Goal: Task Accomplishment & Management: Use online tool/utility

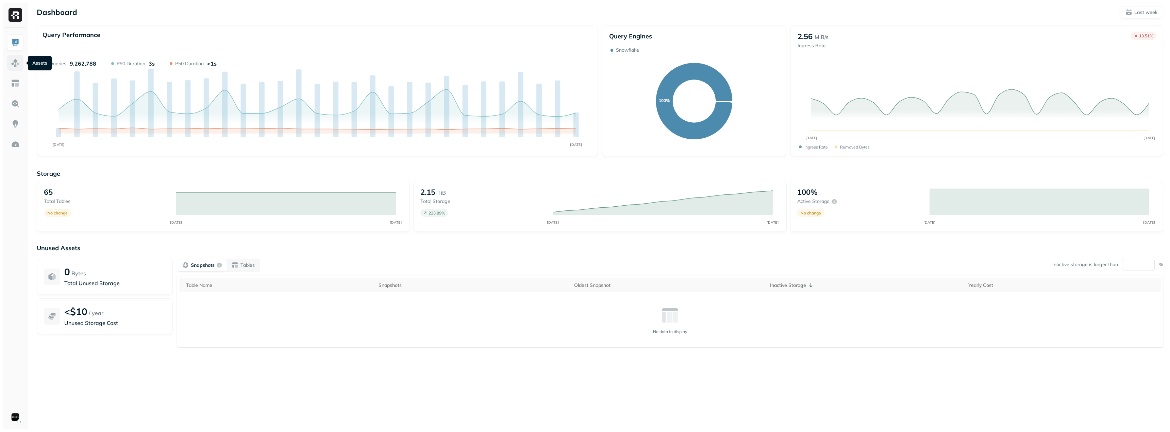
click at [16, 62] on img at bounding box center [15, 62] width 9 height 9
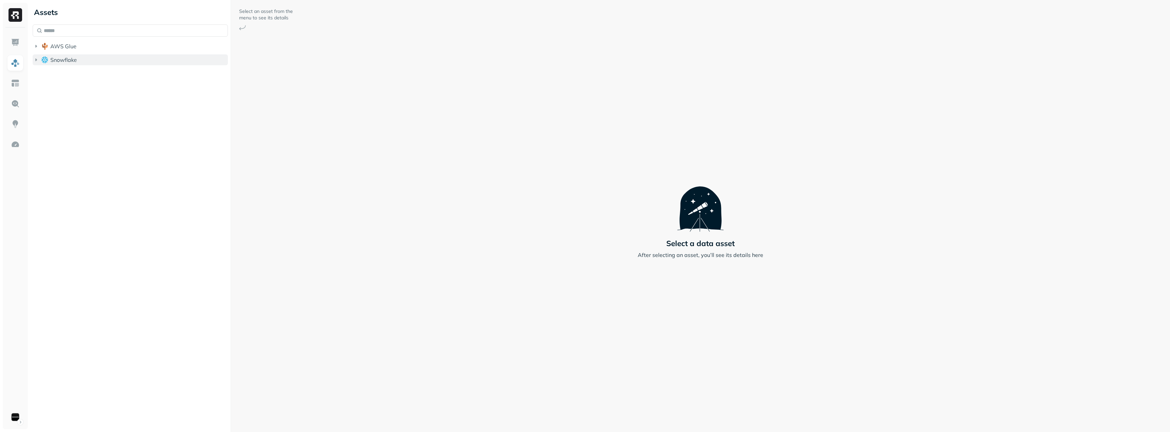
click at [36, 58] on icon "button" at bounding box center [36, 59] width 7 height 7
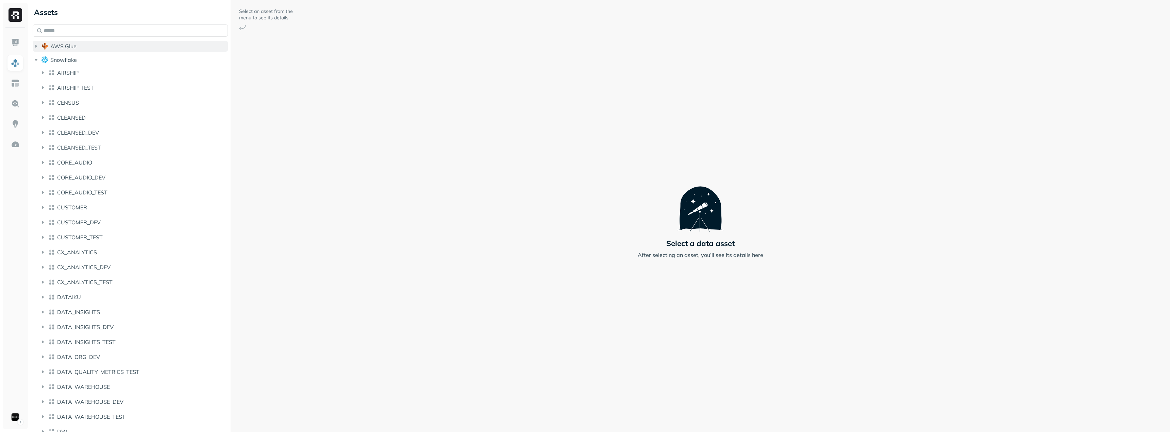
click at [36, 47] on icon "button" at bounding box center [36, 46] width 2 height 3
click at [58, 59] on span "iceberg_datalake_poc_db" at bounding box center [90, 59] width 66 height 7
click at [65, 69] on span "Tables" at bounding box center [63, 72] width 17 height 7
click at [78, 85] on span "accessory_activity_report" at bounding box center [97, 85] width 65 height 7
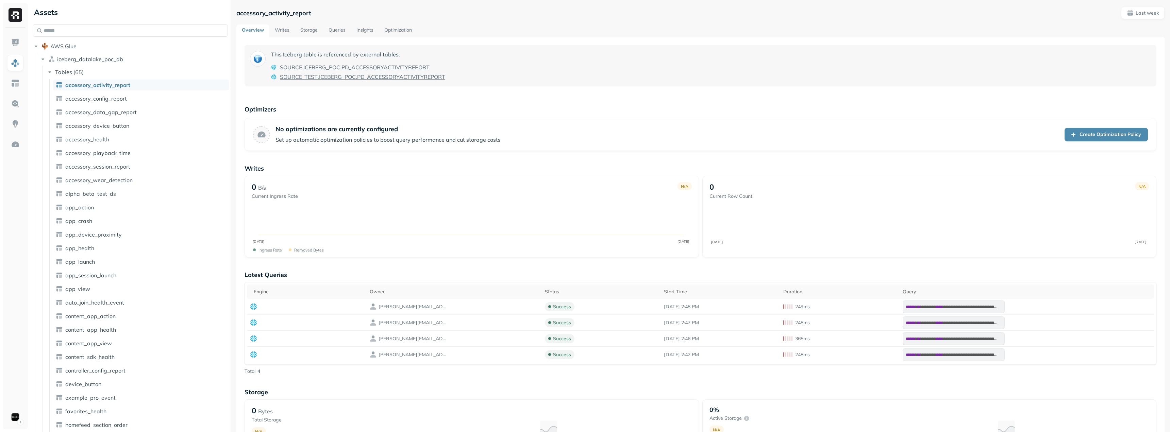
click at [281, 32] on link "Writes" at bounding box center [282, 30] width 26 height 12
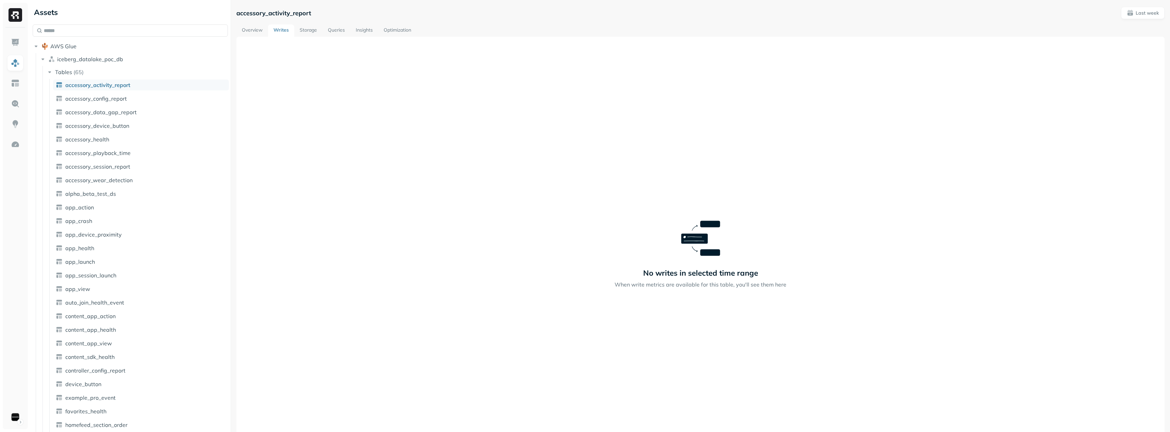
click at [339, 28] on link "Queries" at bounding box center [336, 30] width 28 height 12
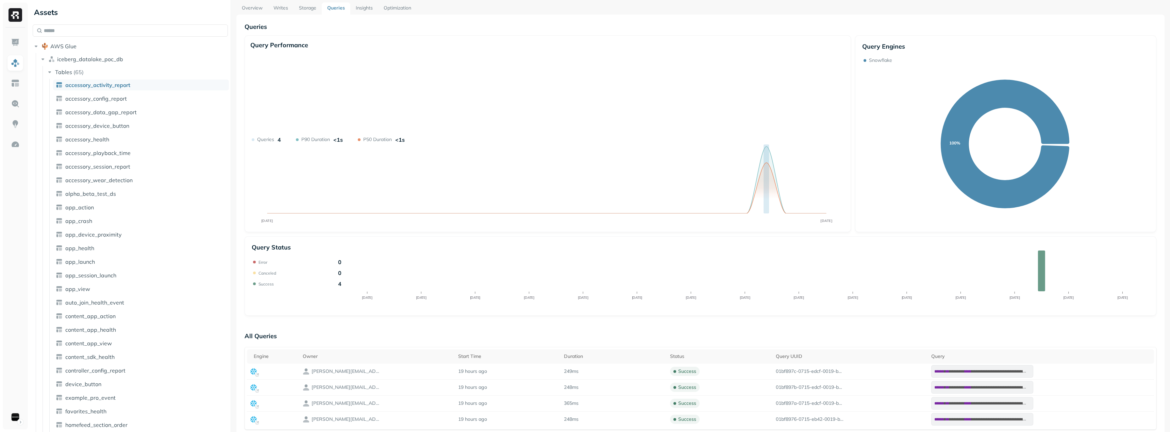
scroll to position [34, 0]
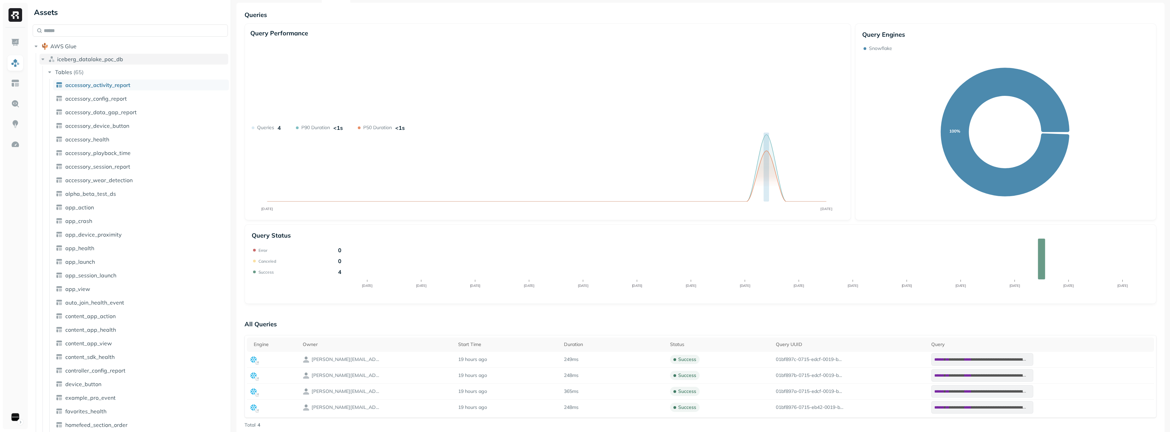
click at [43, 60] on icon "button" at bounding box center [42, 59] width 3 height 2
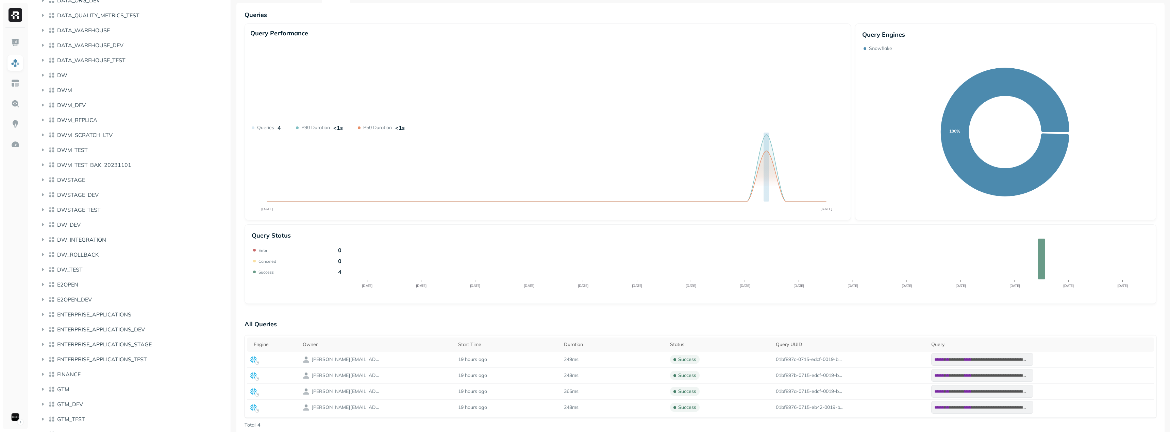
scroll to position [998, 0]
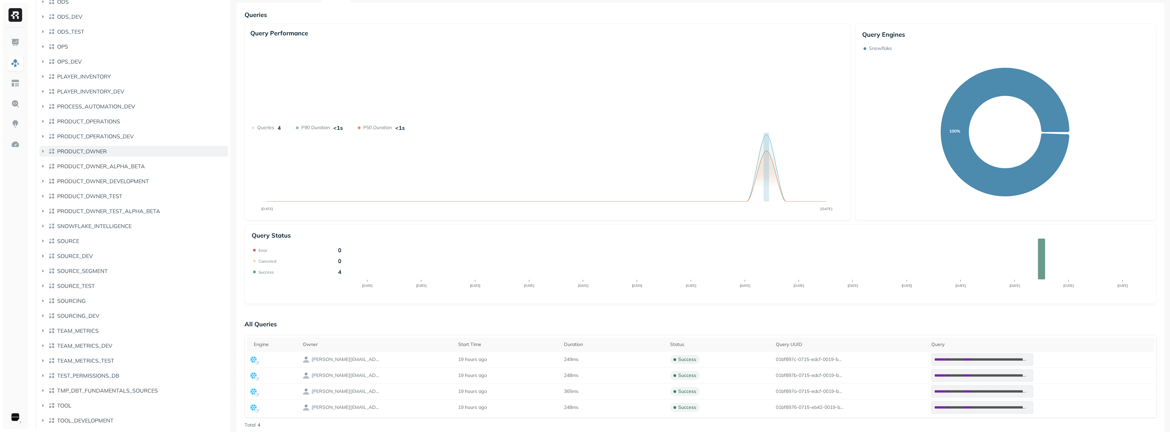
click at [43, 151] on icon "button" at bounding box center [43, 151] width 2 height 3
click at [54, 166] on button "AUTO" at bounding box center [137, 165] width 182 height 11
click at [70, 183] on button "Views ( 5679 )" at bounding box center [141, 178] width 176 height 11
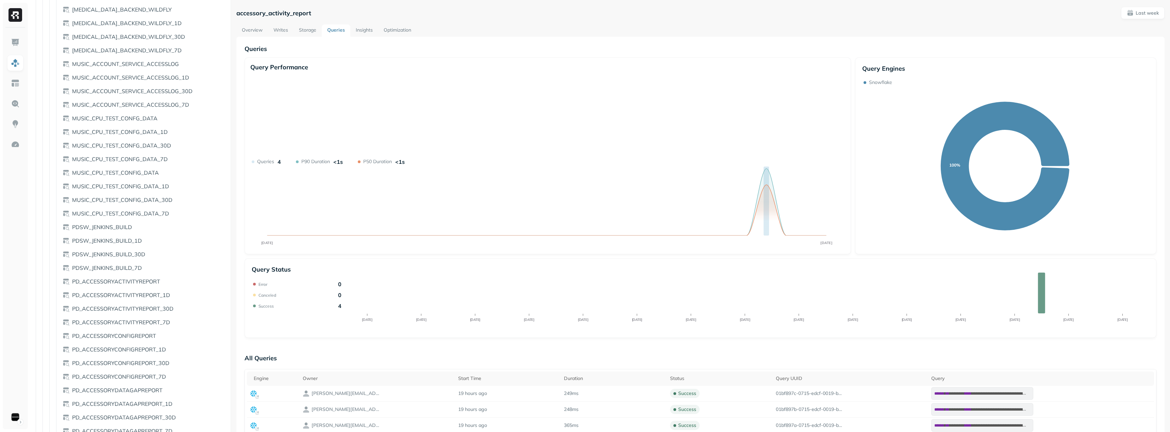
scroll to position [67011, 0]
click at [121, 88] on span "PD_ACCESSORYACTIVITYREPORT" at bounding box center [116, 89] width 88 height 7
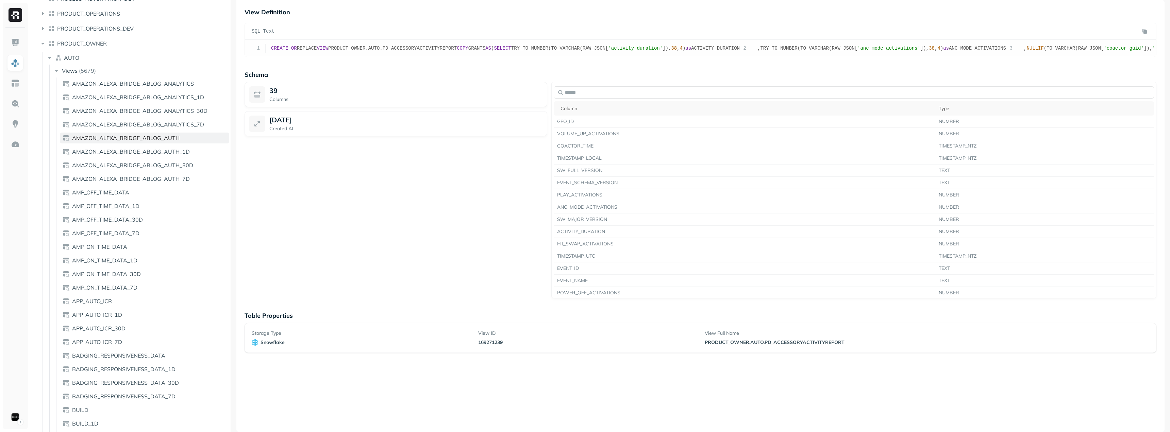
scroll to position [964, 0]
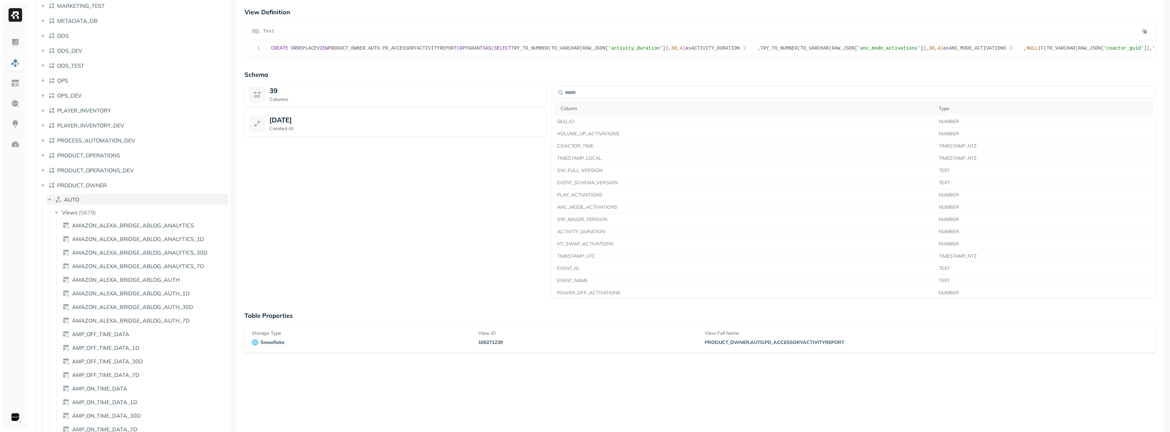
click at [52, 200] on icon "button" at bounding box center [49, 199] width 7 height 7
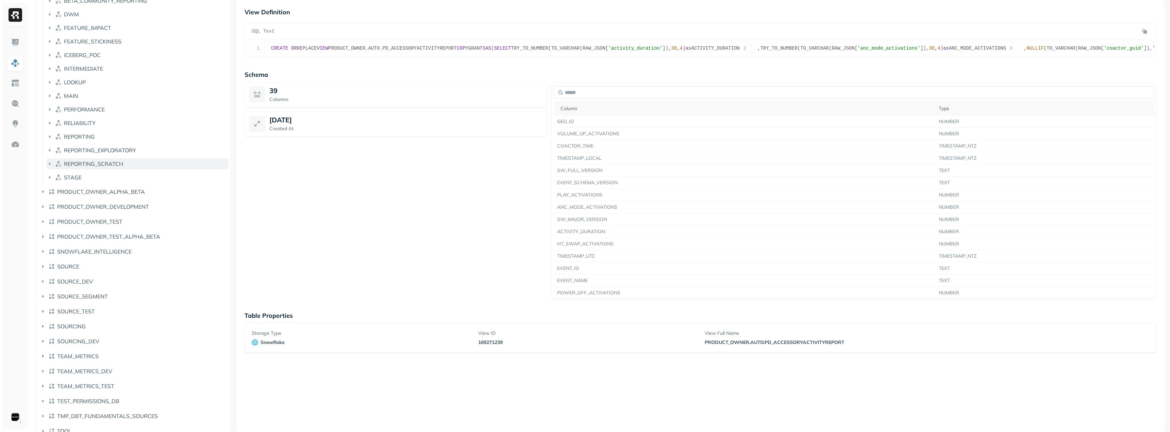
scroll to position [1147, 0]
click at [49, 138] on icon "button" at bounding box center [50, 138] width 2 height 3
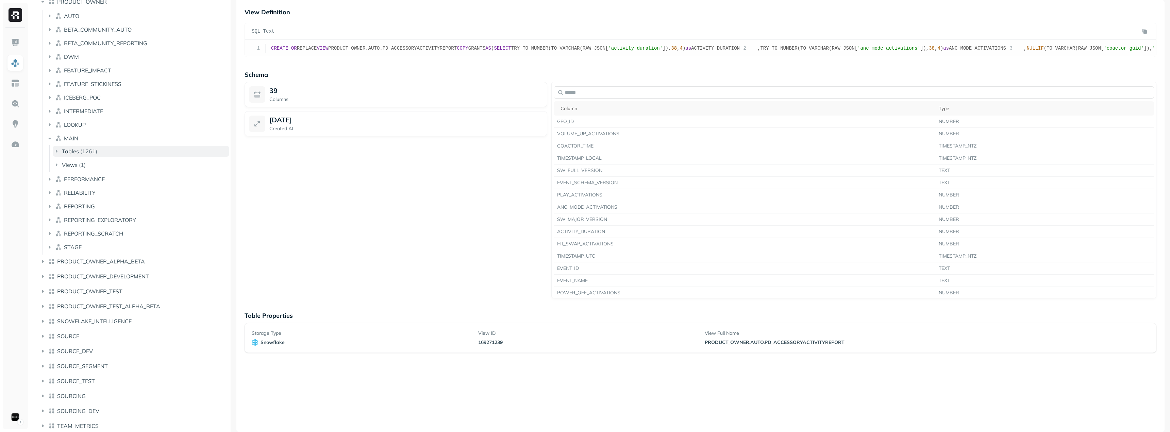
click at [67, 152] on span "Tables" at bounding box center [70, 151] width 17 height 7
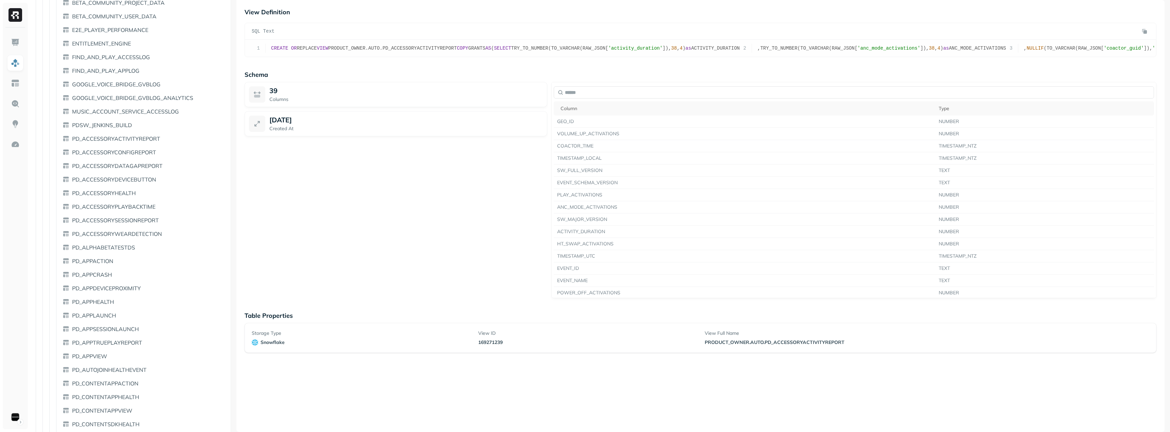
scroll to position [1419, 0]
click at [111, 127] on link "PD_ACCESSORYACTIVITYREPORT" at bounding box center [144, 123] width 169 height 11
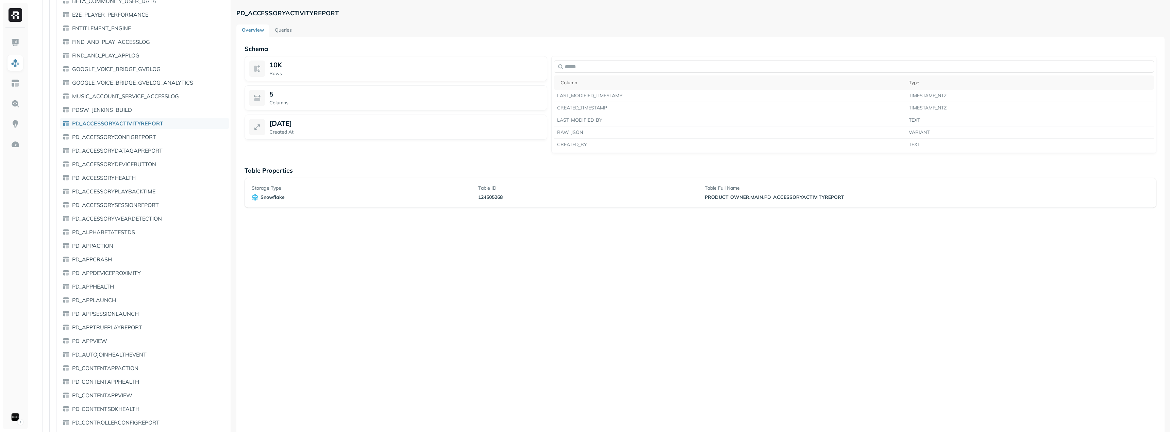
click at [284, 30] on link "Queries" at bounding box center [283, 30] width 28 height 12
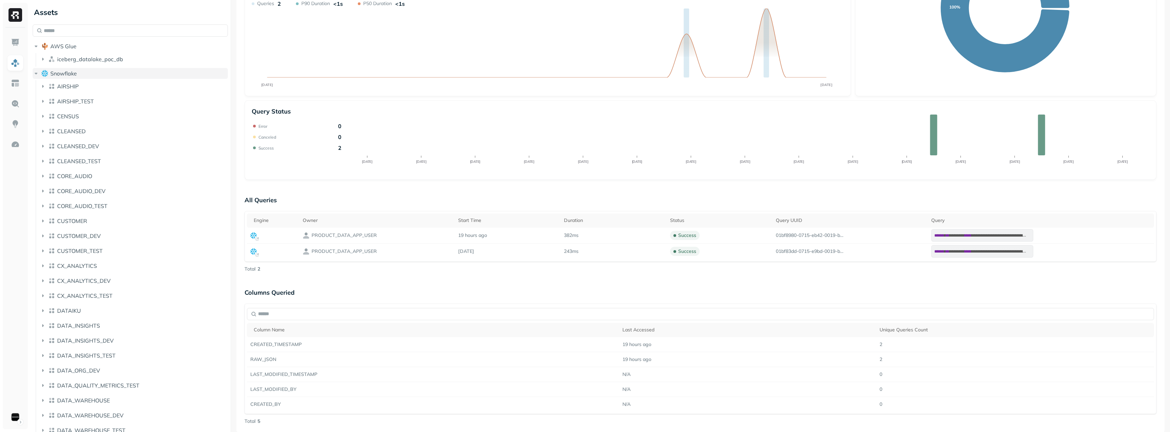
click at [37, 73] on icon "button" at bounding box center [36, 74] width 3 height 2
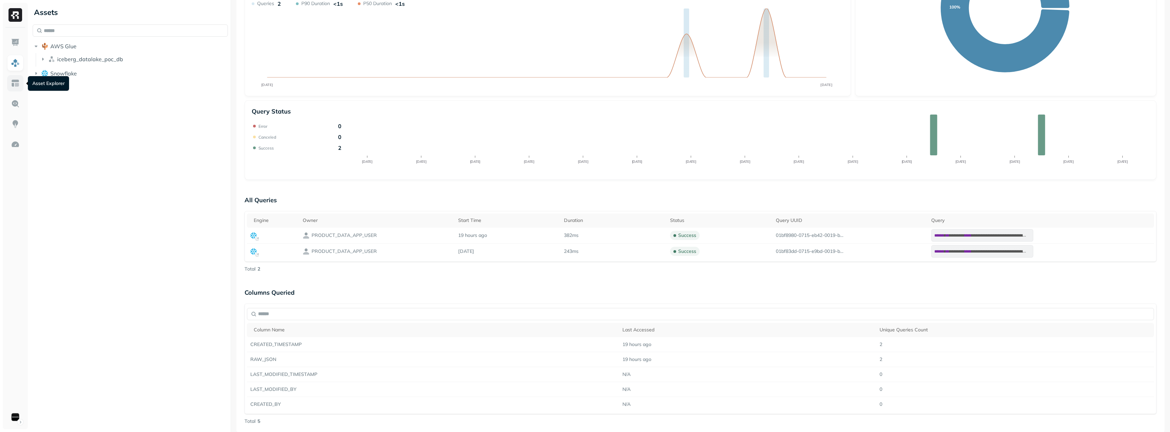
click at [10, 81] on link at bounding box center [15, 83] width 16 height 16
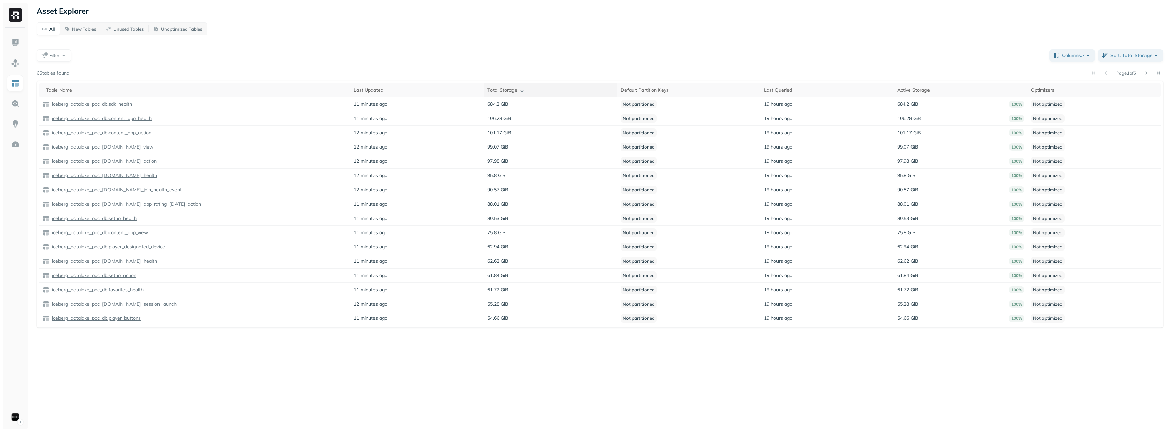
click at [521, 91] on icon at bounding box center [521, 90] width 3 height 4
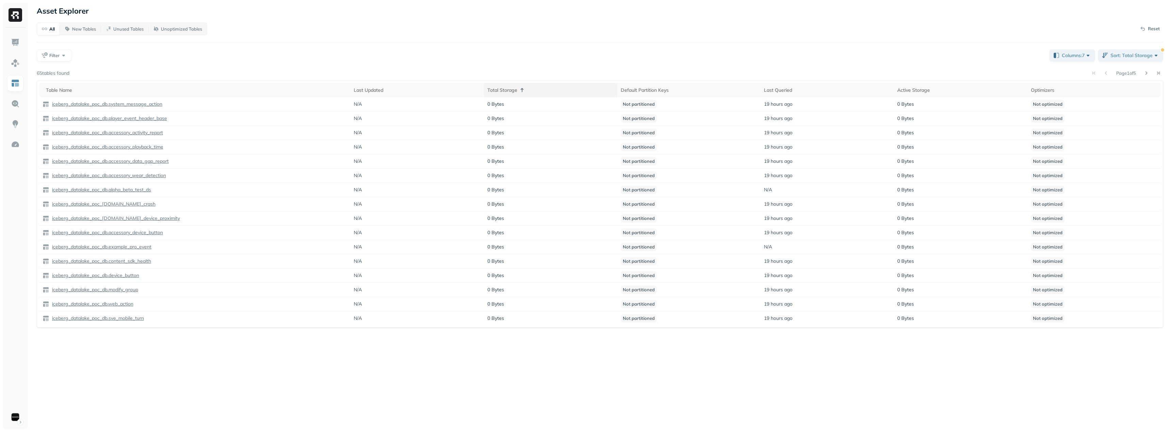
click at [521, 91] on icon at bounding box center [522, 90] width 8 height 8
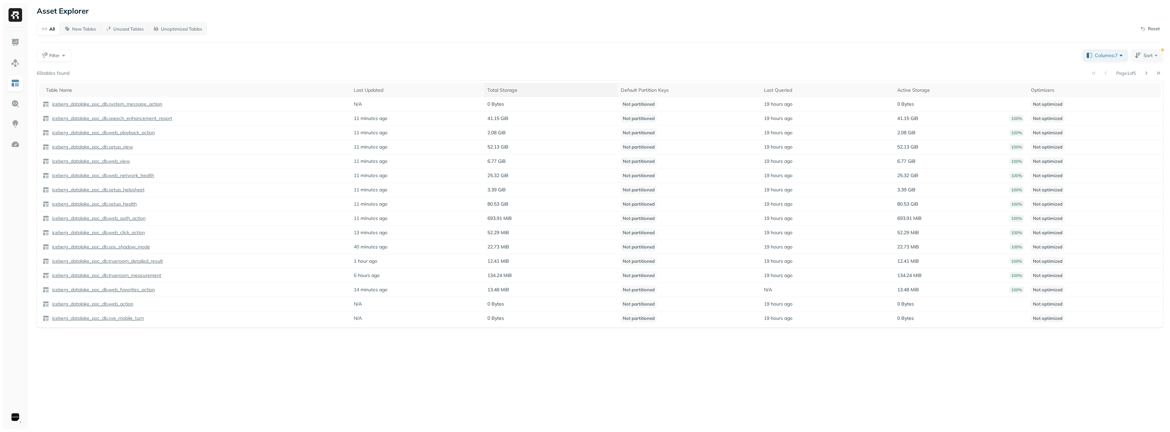
click at [508, 87] on div "Total Storage" at bounding box center [550, 90] width 127 height 6
click at [1080, 53] on span "Columns: 7" at bounding box center [1077, 55] width 30 height 7
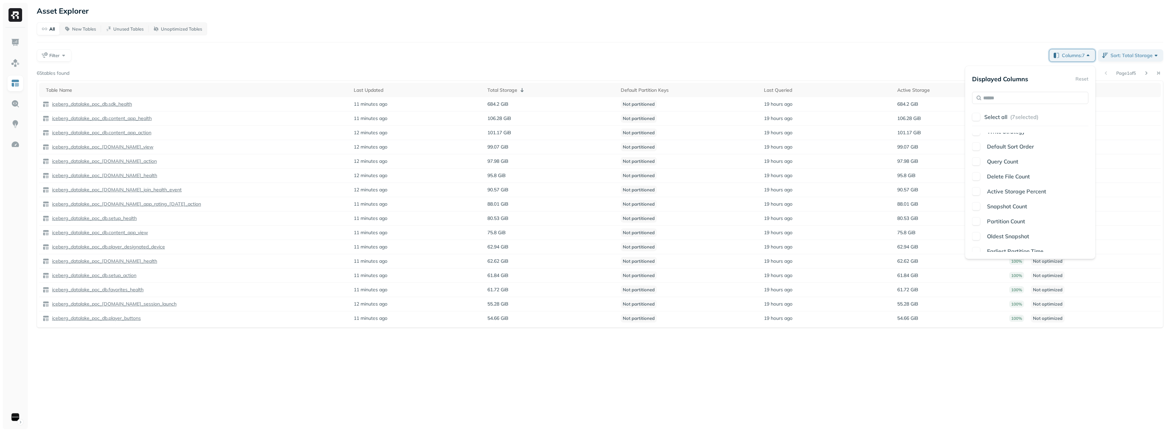
scroll to position [175, 0]
click at [977, 217] on button "button" at bounding box center [976, 217] width 8 height 8
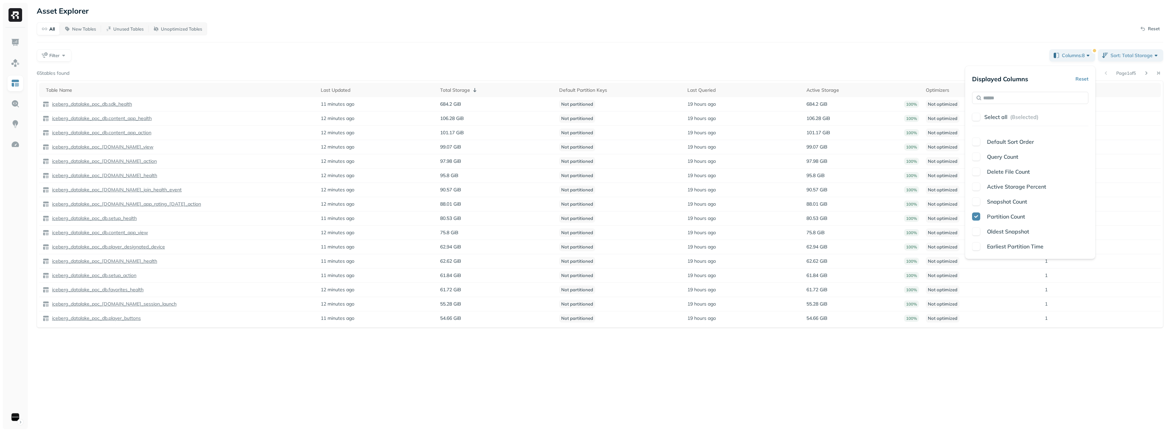
click at [1024, 329] on div "Asset Explorer All New Tables Unused Tables Unoptimized Tables Reset Filter Col…" at bounding box center [600, 216] width 1140 height 432
click at [1070, 88] on div "Partition Count" at bounding box center [1101, 90] width 113 height 6
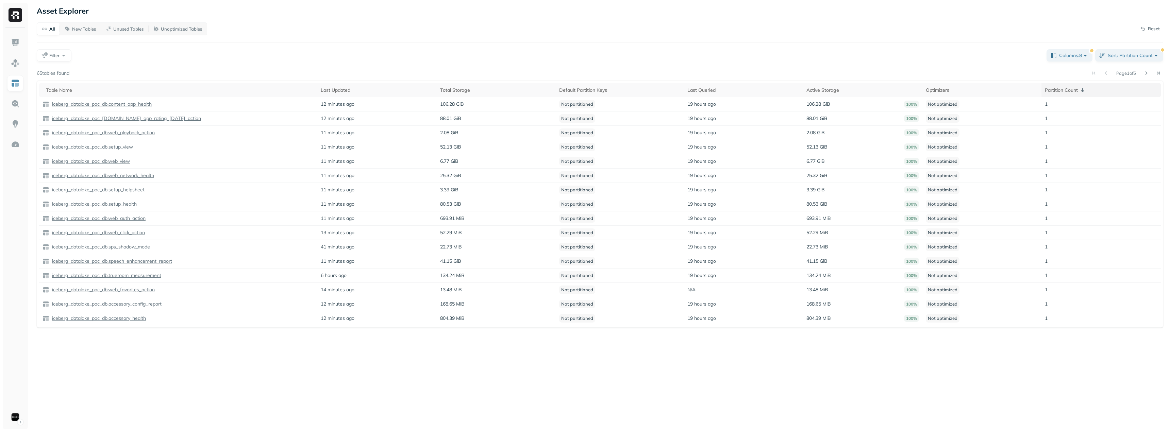
click at [1070, 88] on div "Partition Count" at bounding box center [1101, 90] width 113 height 8
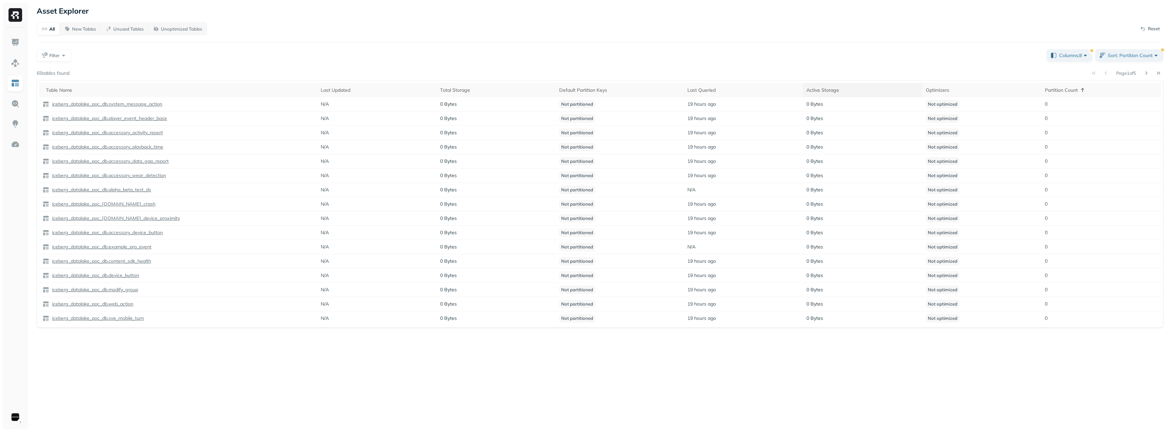
click at [822, 89] on div "Active Storage" at bounding box center [862, 90] width 113 height 6
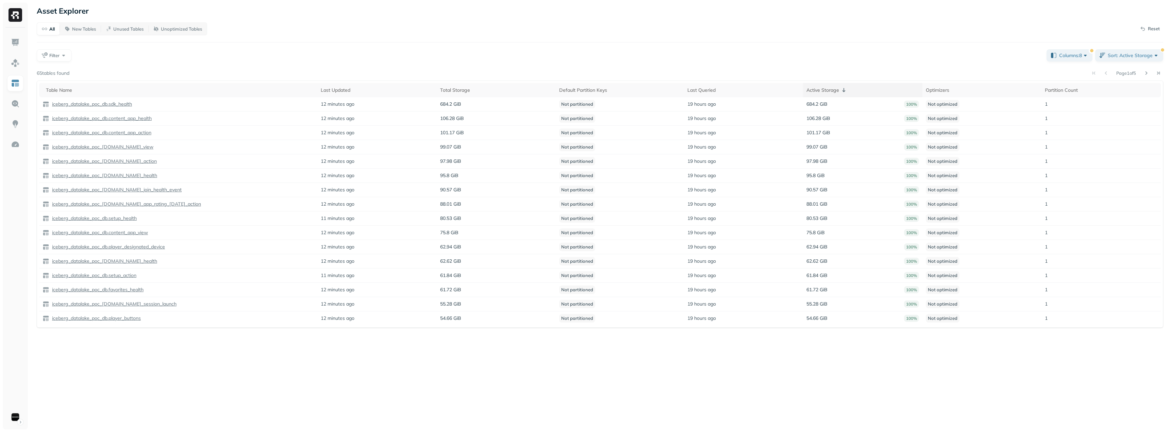
click at [822, 89] on div "Active Storage" at bounding box center [862, 90] width 113 height 8
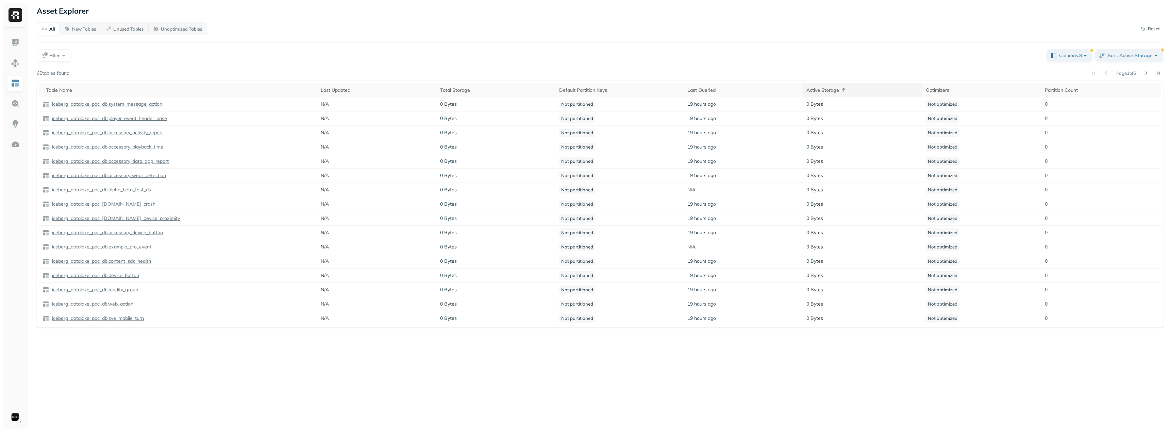
click at [818, 93] on div "Active Storage" at bounding box center [862, 90] width 113 height 8
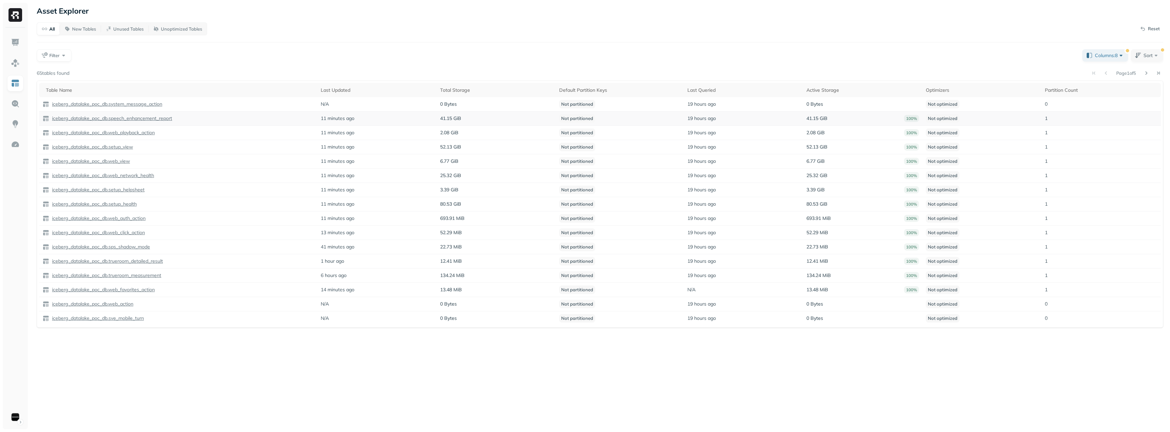
click at [911, 119] on p "100%" at bounding box center [911, 118] width 15 height 7
click at [193, 27] on p "Unoptimized Tables" at bounding box center [181, 29] width 41 height 6
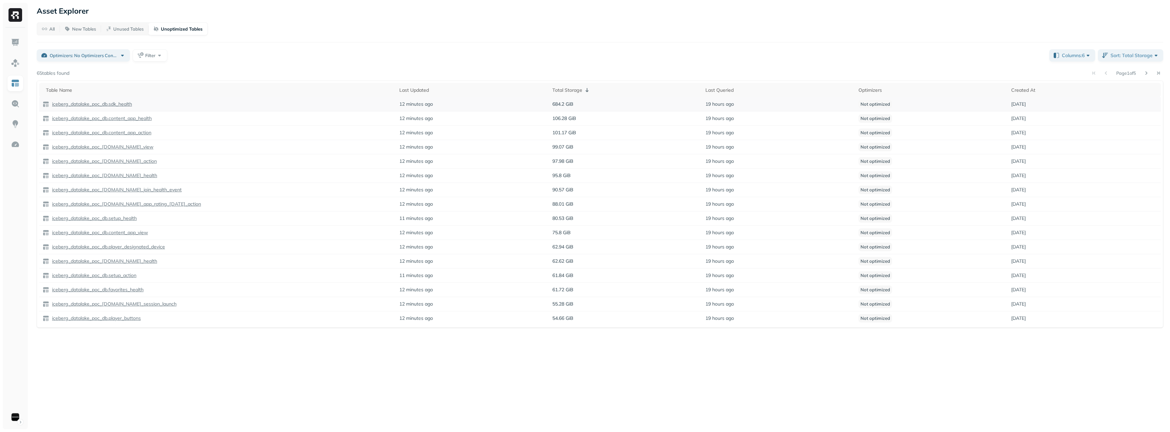
click at [125, 103] on p "iceberg_datalake_poc_db.sdk_health" at bounding box center [91, 104] width 81 height 6
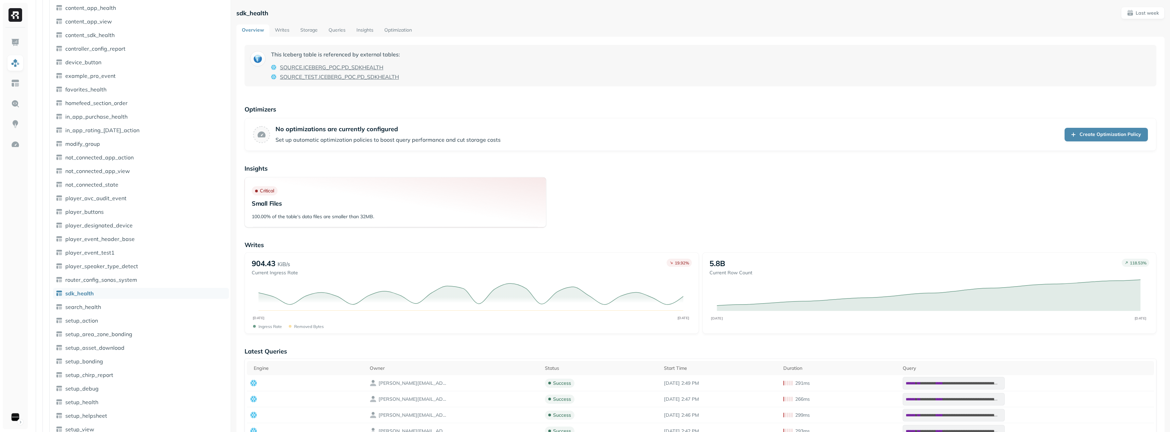
click at [301, 30] on link "Storage" at bounding box center [309, 30] width 28 height 12
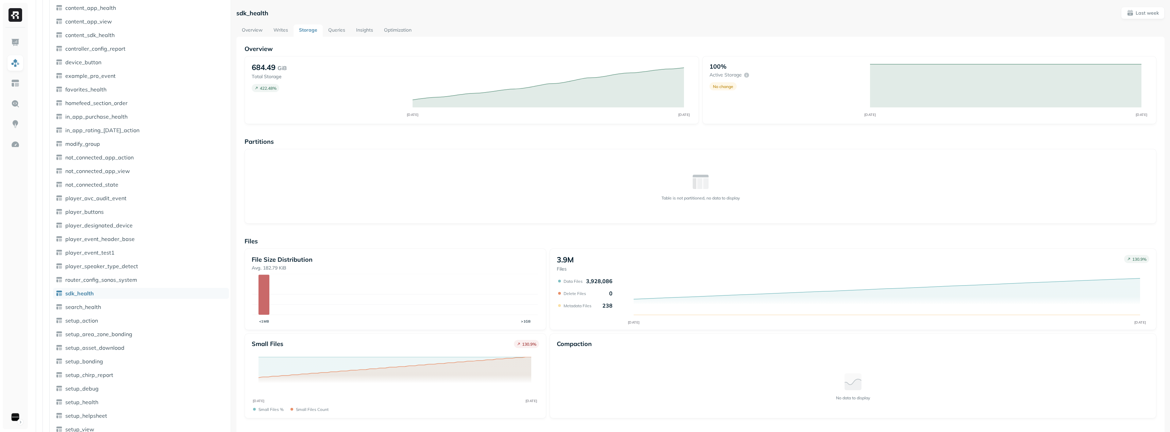
click at [396, 30] on link "Optimization" at bounding box center [398, 30] width 38 height 12
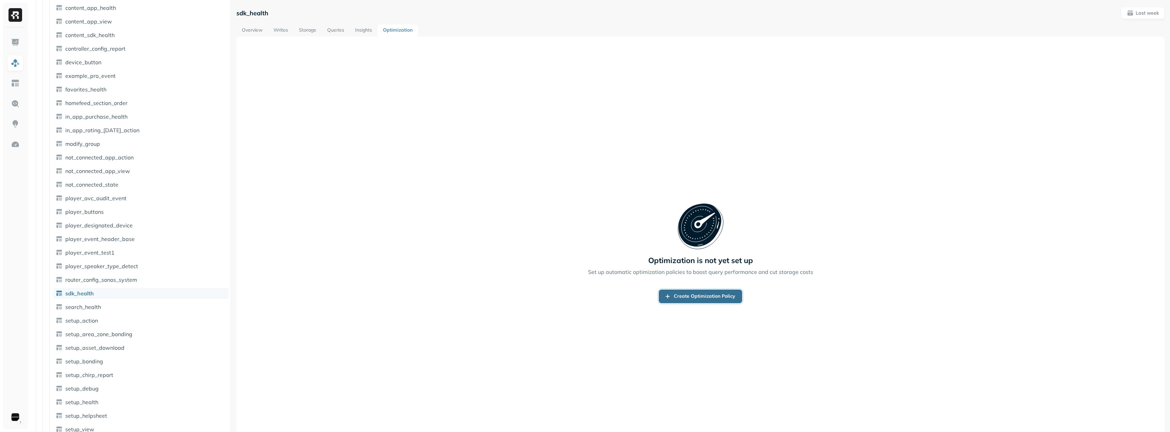
click at [695, 294] on link "Create Optimization Policy" at bounding box center [700, 297] width 83 height 14
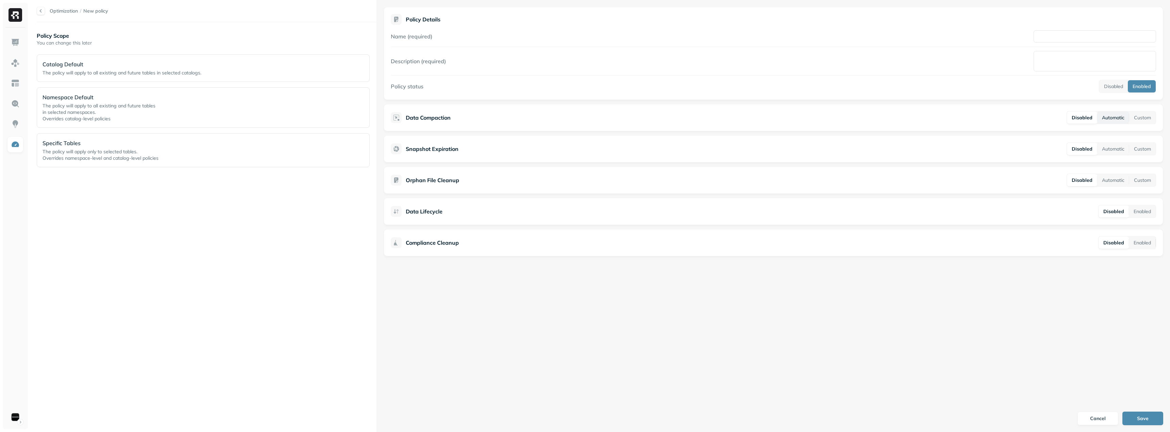
click at [1113, 115] on button "Automatic" at bounding box center [1113, 118] width 32 height 12
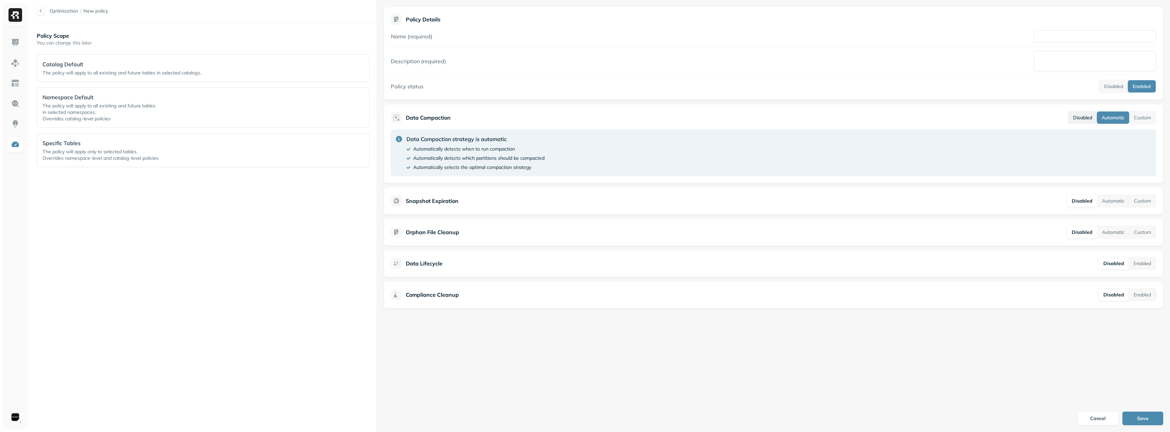
click at [1075, 122] on button "Disabled" at bounding box center [1082, 118] width 29 height 12
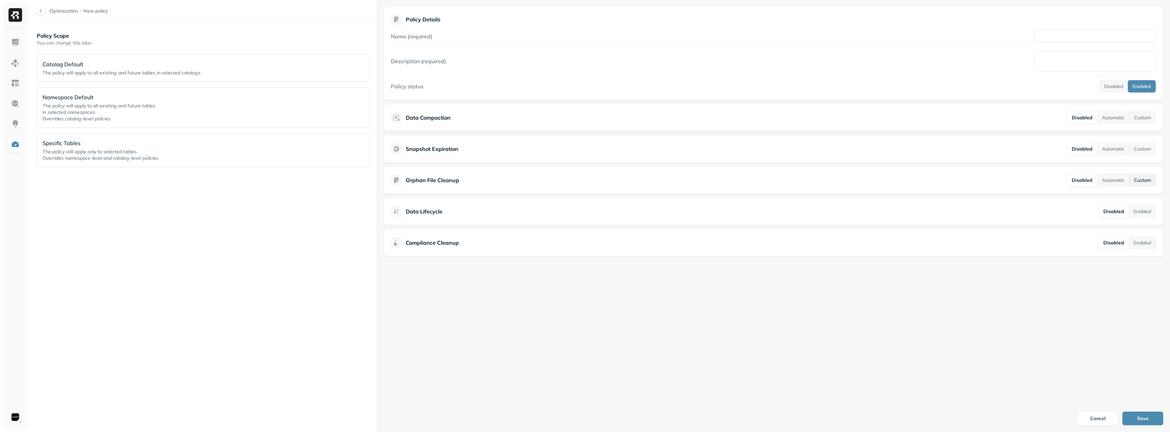
click at [1153, 180] on button "Custom" at bounding box center [1142, 180] width 27 height 12
click at [1078, 180] on button "Disabled" at bounding box center [1083, 180] width 29 height 12
click at [1137, 118] on button "Custom" at bounding box center [1142, 118] width 27 height 12
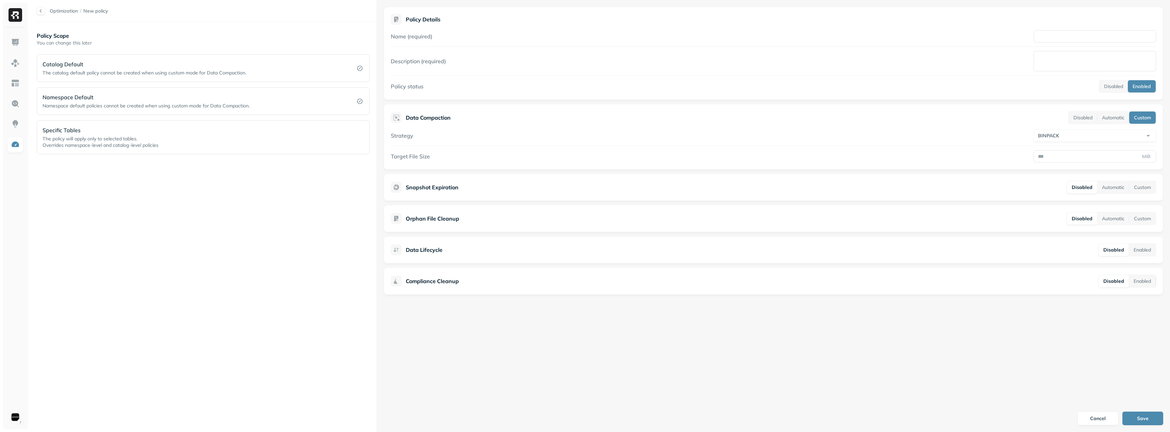
click at [1146, 135] on html "Optimization / New policy Policy Scope You can change this later Catalog Defaul…" at bounding box center [585, 216] width 1170 height 432
click at [1089, 119] on button "Disabled" at bounding box center [1083, 118] width 29 height 12
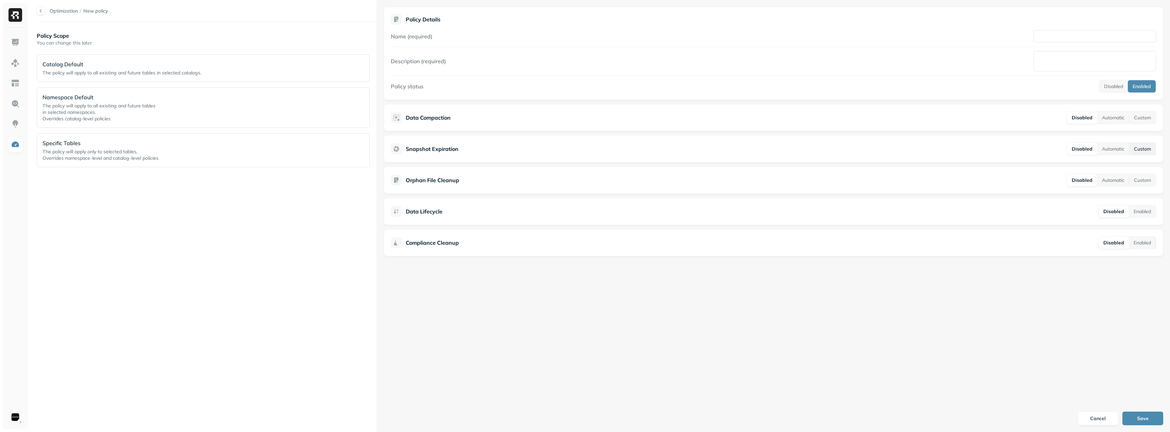
click at [1138, 151] on button "Custom" at bounding box center [1142, 149] width 27 height 12
click at [1083, 118] on button "Disabled" at bounding box center [1082, 118] width 30 height 12
click at [1076, 149] on button "Disabled" at bounding box center [1083, 149] width 29 height 12
click at [1145, 211] on button "Enabled" at bounding box center [1142, 211] width 27 height 12
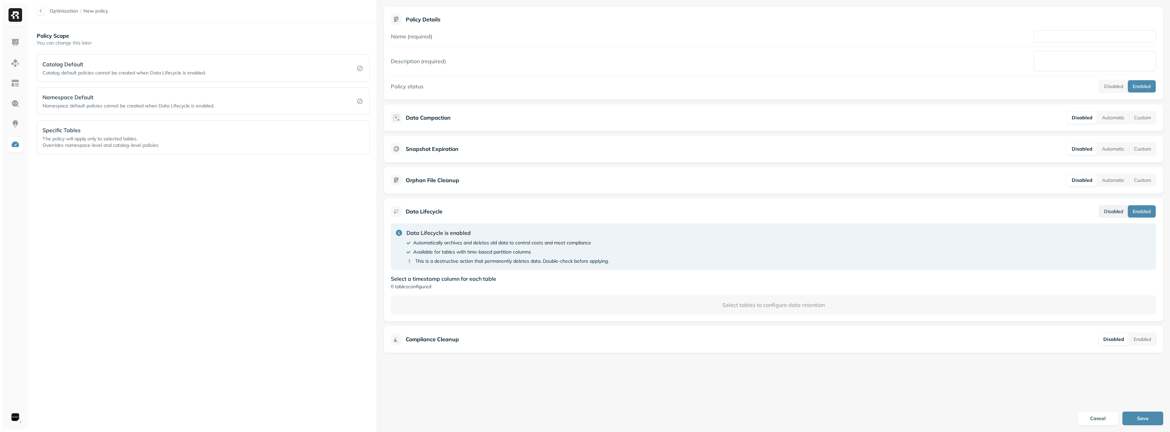
click at [1116, 212] on button "Disabled" at bounding box center [1113, 211] width 29 height 12
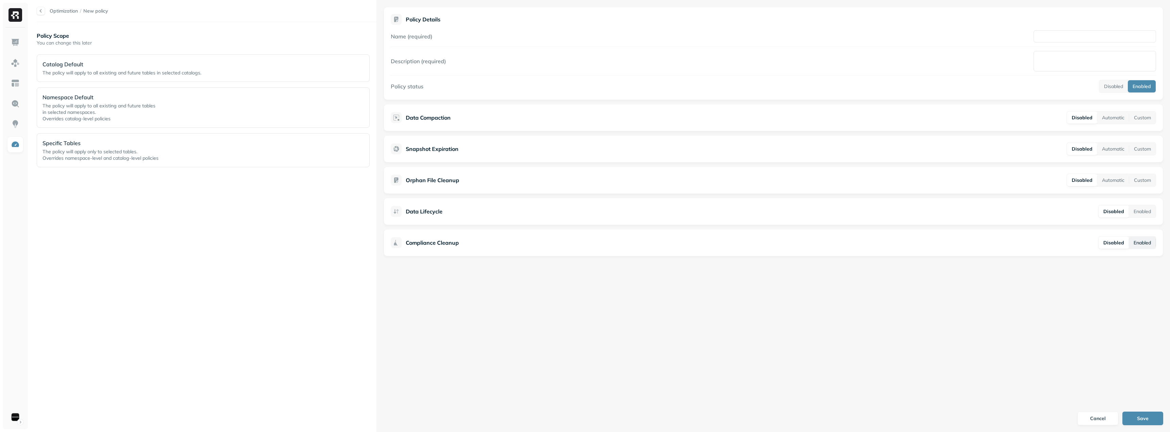
click at [1143, 240] on button "Enabled" at bounding box center [1142, 243] width 27 height 12
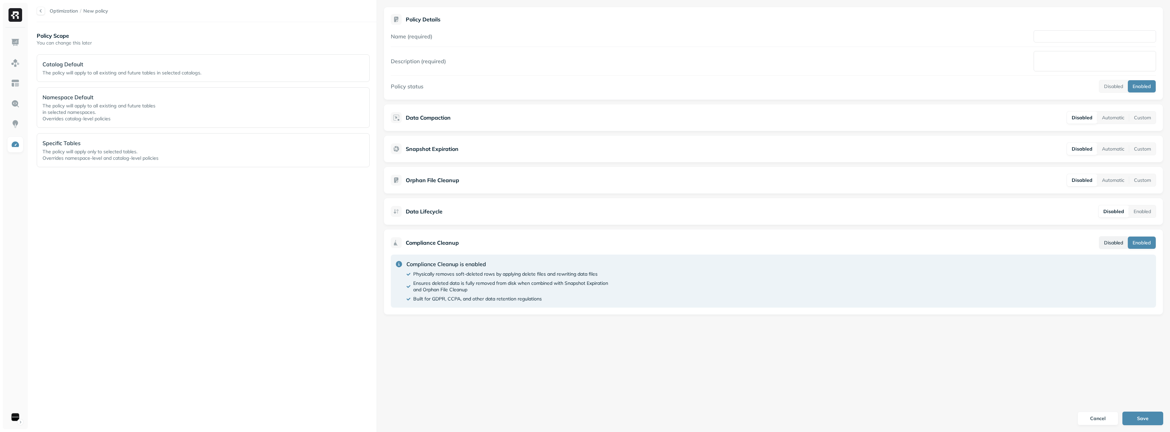
click at [1120, 243] on button "Disabled" at bounding box center [1113, 243] width 29 height 12
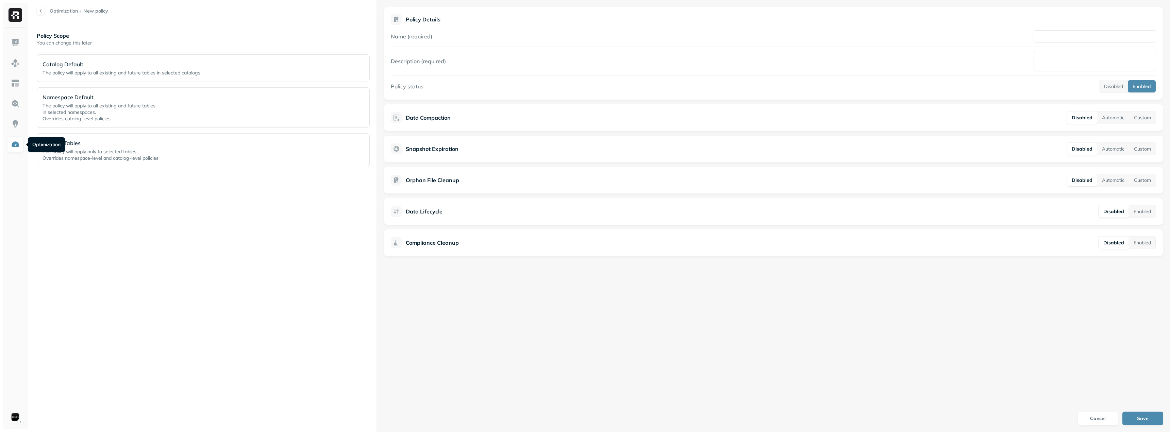
drag, startPoint x: 15, startPoint y: 140, endPoint x: 611, endPoint y: 20, distance: 608.0
click at [15, 140] on link at bounding box center [15, 144] width 16 height 16
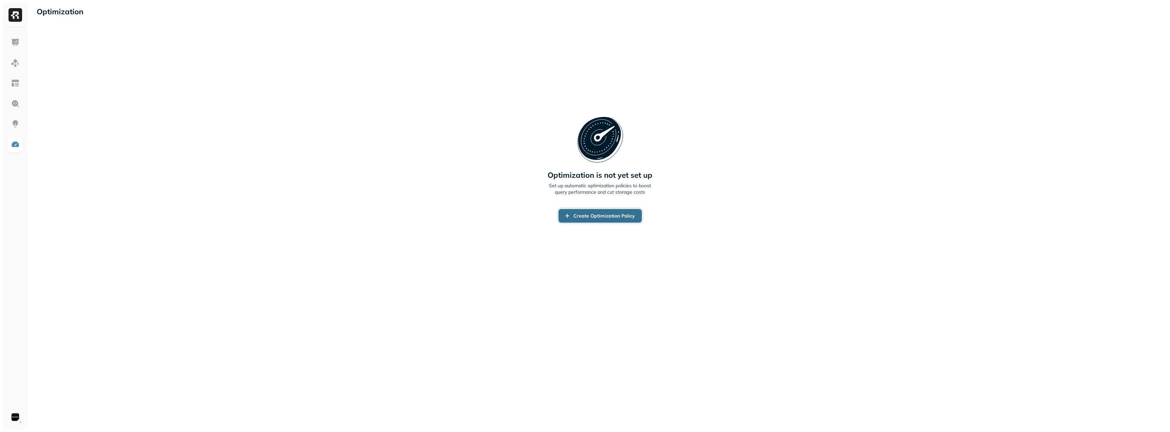
click at [589, 215] on link "Create Optimization Policy" at bounding box center [599, 216] width 83 height 14
click at [579, 218] on link "Create Optimization Policy" at bounding box center [599, 216] width 83 height 14
